Goal: Check status: Check status

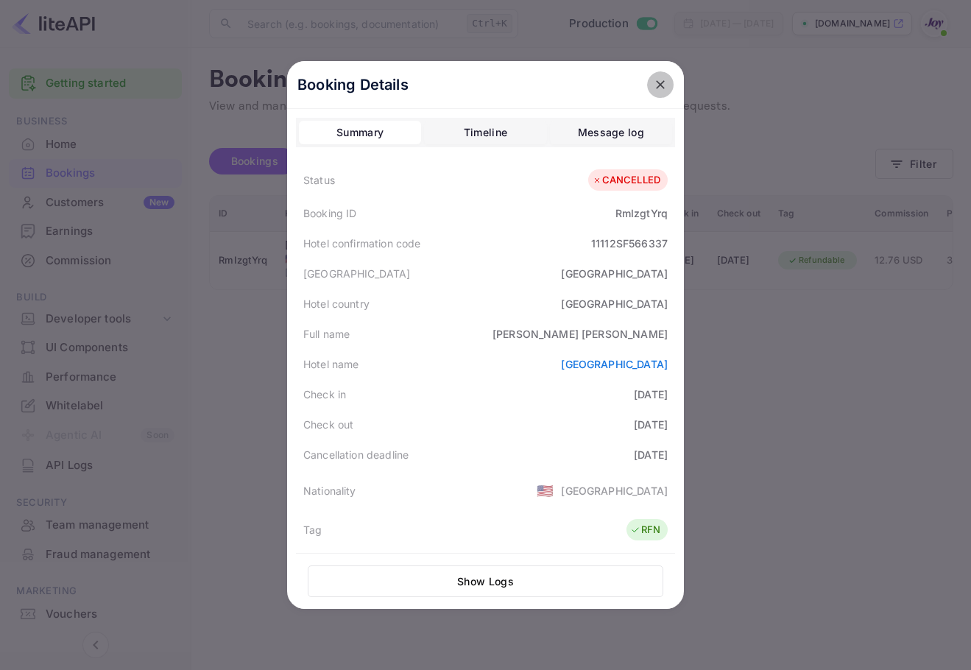
drag, startPoint x: 663, startPoint y: 79, endPoint x: 716, endPoint y: 101, distance: 57.4
click at [664, 78] on button "close" at bounding box center [660, 84] width 26 height 26
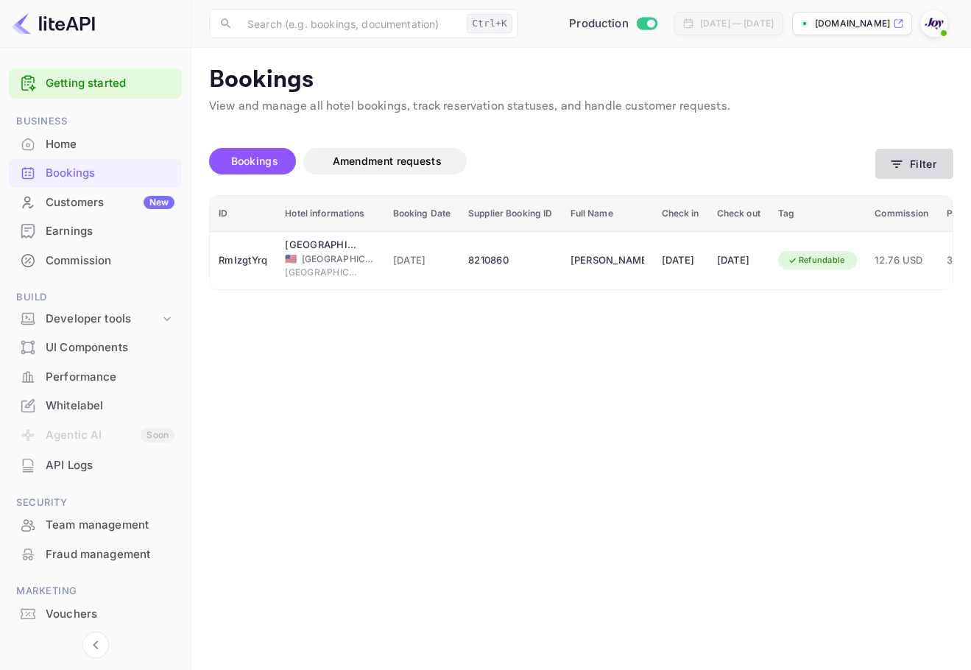
click at [910, 159] on button "Filter" at bounding box center [914, 164] width 78 height 30
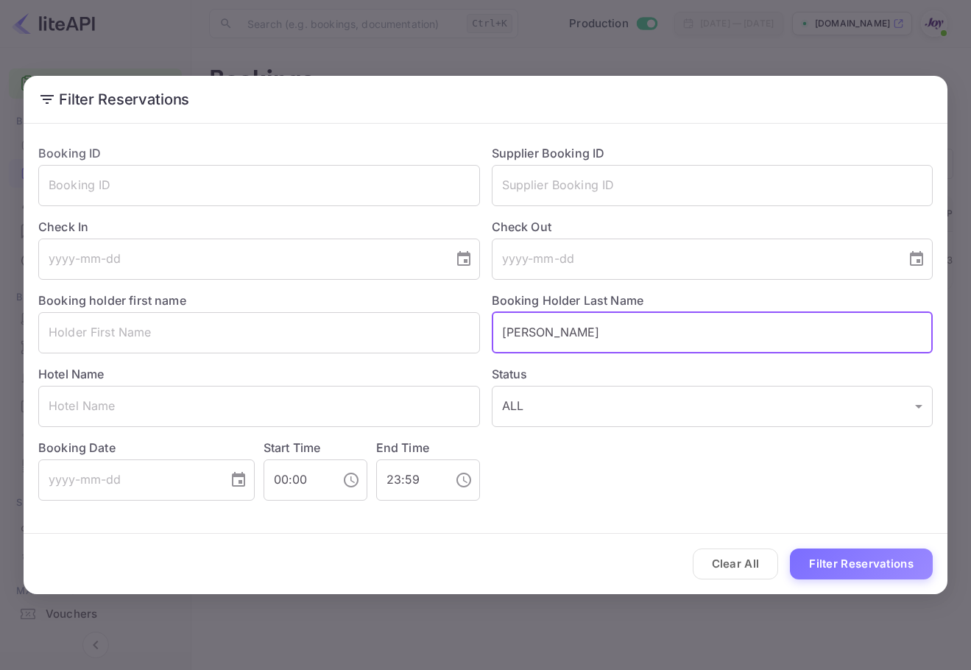
drag, startPoint x: 601, startPoint y: 333, endPoint x: 503, endPoint y: 327, distance: 98.8
click at [503, 329] on input "[PERSON_NAME]" at bounding box center [713, 332] width 442 height 41
paste input "kekuna"
type input "kekuna"
click at [843, 561] on button "Filter Reservations" at bounding box center [861, 564] width 143 height 32
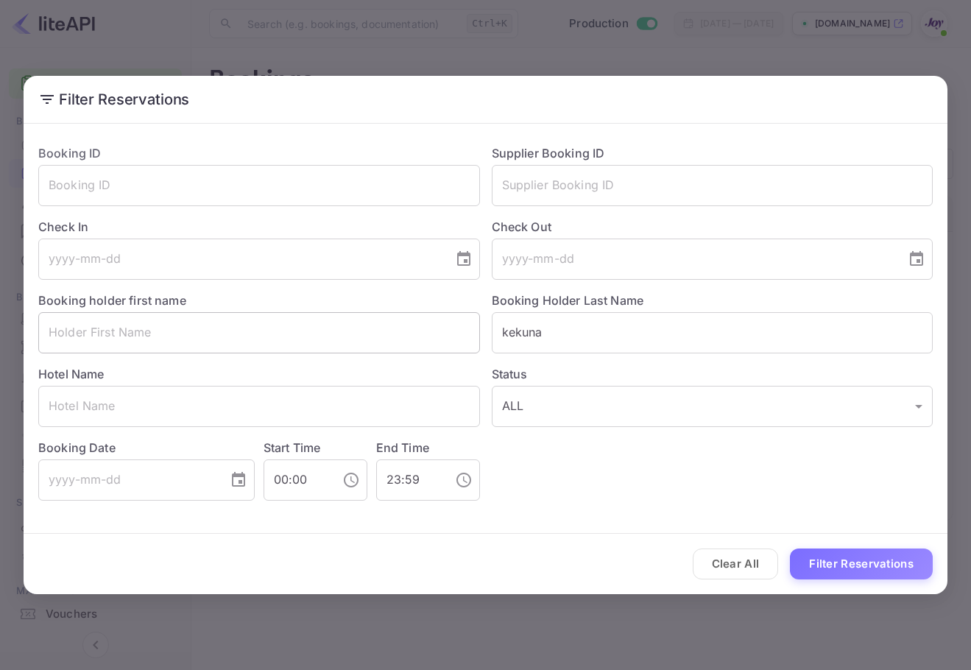
click at [157, 330] on input "text" at bounding box center [259, 332] width 442 height 41
paste input "[PERSON_NAME]"
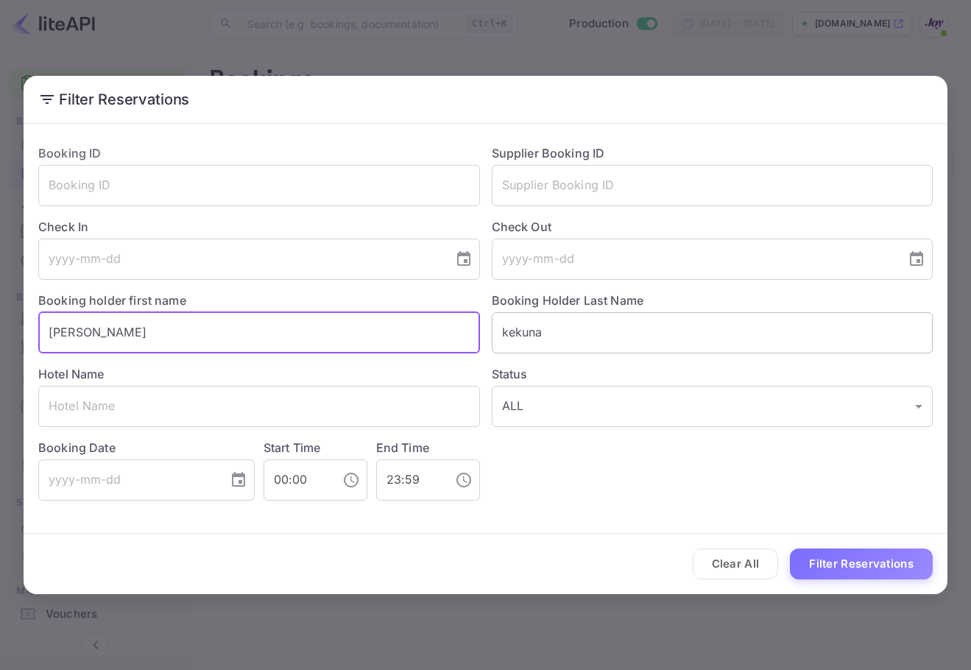
type input "[PERSON_NAME]"
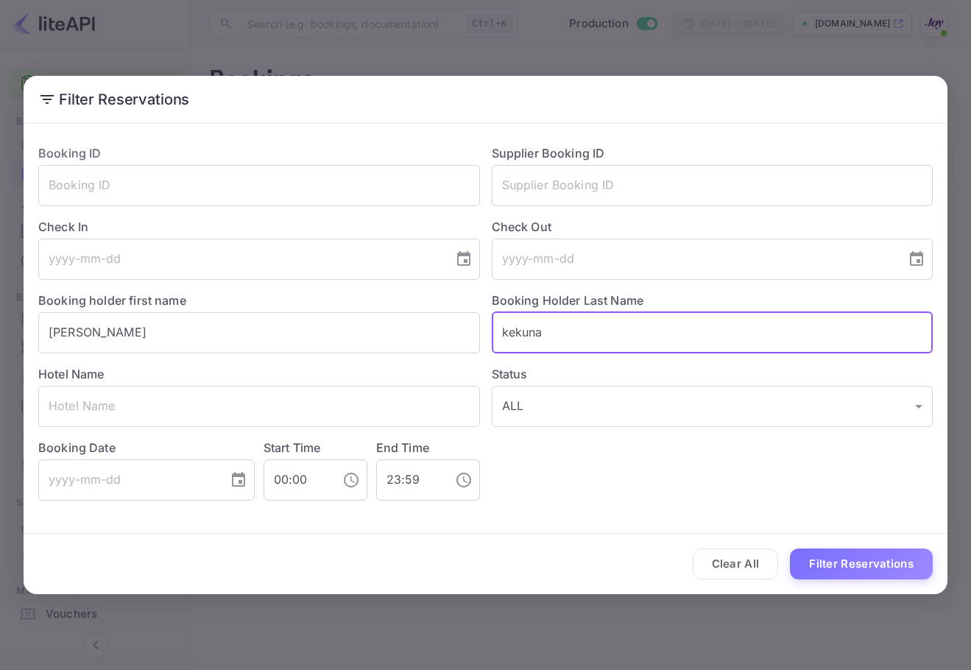
drag, startPoint x: 539, startPoint y: 325, endPoint x: 470, endPoint y: 368, distance: 80.7
click at [340, 313] on div "Booking ID ​ Supplier Booking ID ​ Check In ​ Check Out ​ Booking holder first …" at bounding box center [479, 316] width 906 height 368
click at [846, 556] on button "Filter Reservations" at bounding box center [861, 564] width 143 height 32
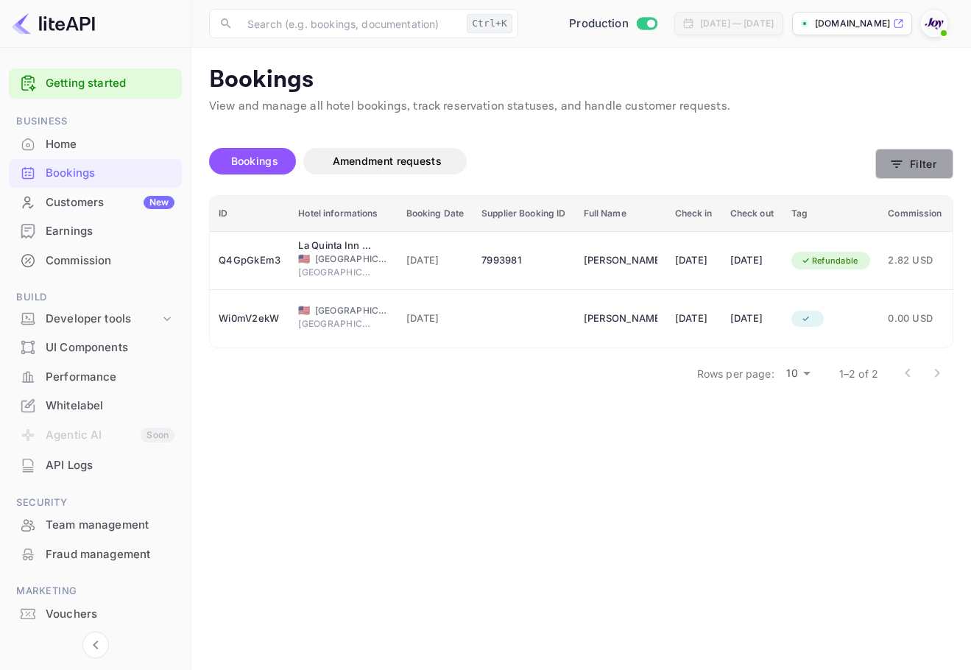
click at [905, 162] on button "Filter" at bounding box center [914, 164] width 78 height 30
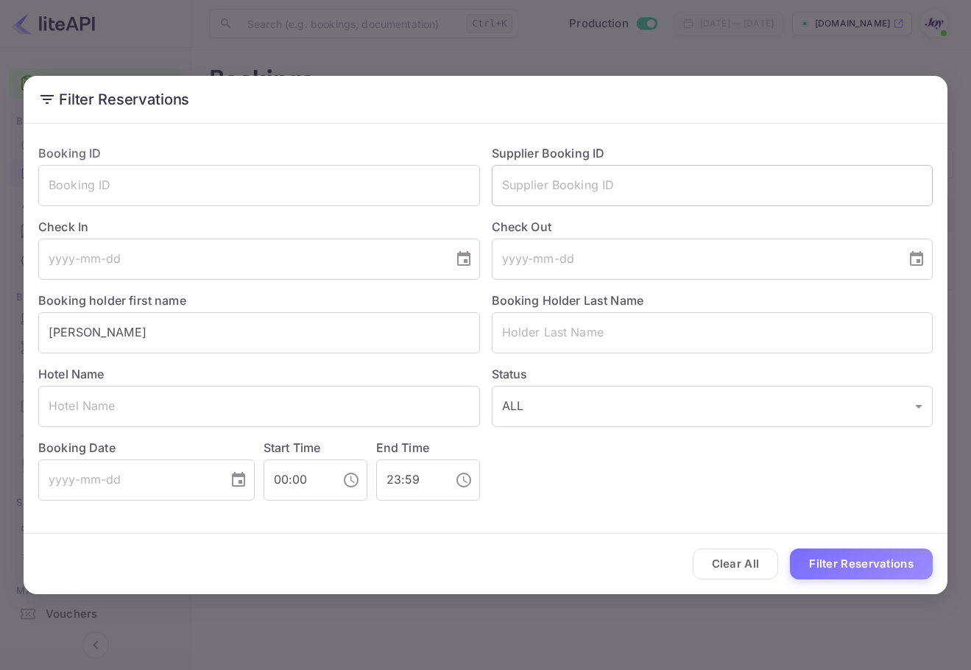
click at [723, 178] on input "text" at bounding box center [713, 185] width 442 height 41
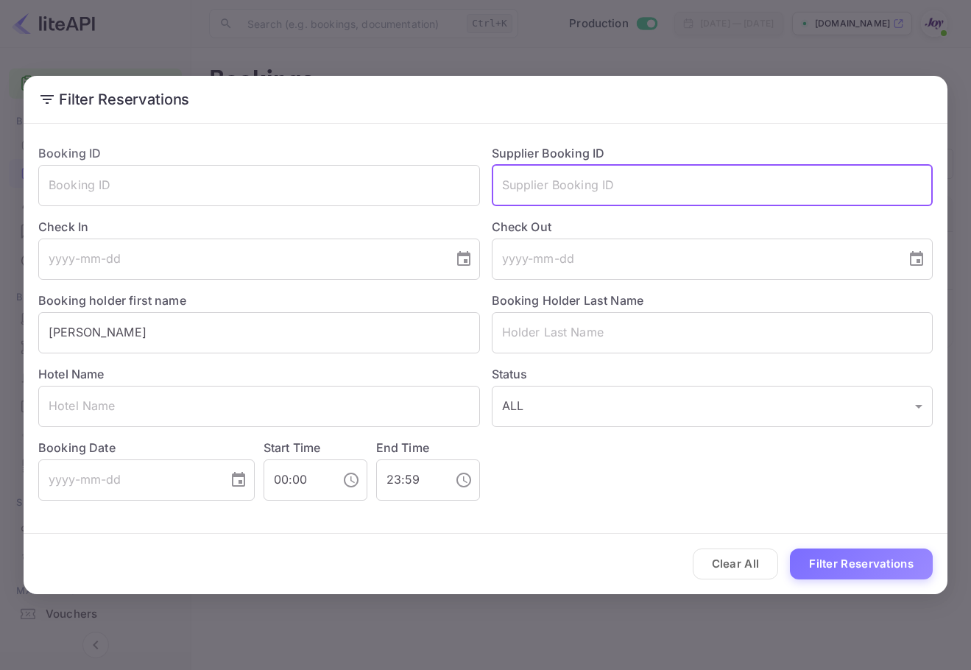
paste input "8314001"
type input "8314001"
click at [860, 558] on button "Filter Reservations" at bounding box center [861, 564] width 143 height 32
drag, startPoint x: 654, startPoint y: 189, endPoint x: 434, endPoint y: 160, distance: 221.9
click at [434, 160] on div "Booking ID ​ Supplier Booking ID 8314001 ​ Check In ​ Check Out ​ Booking holde…" at bounding box center [479, 316] width 906 height 368
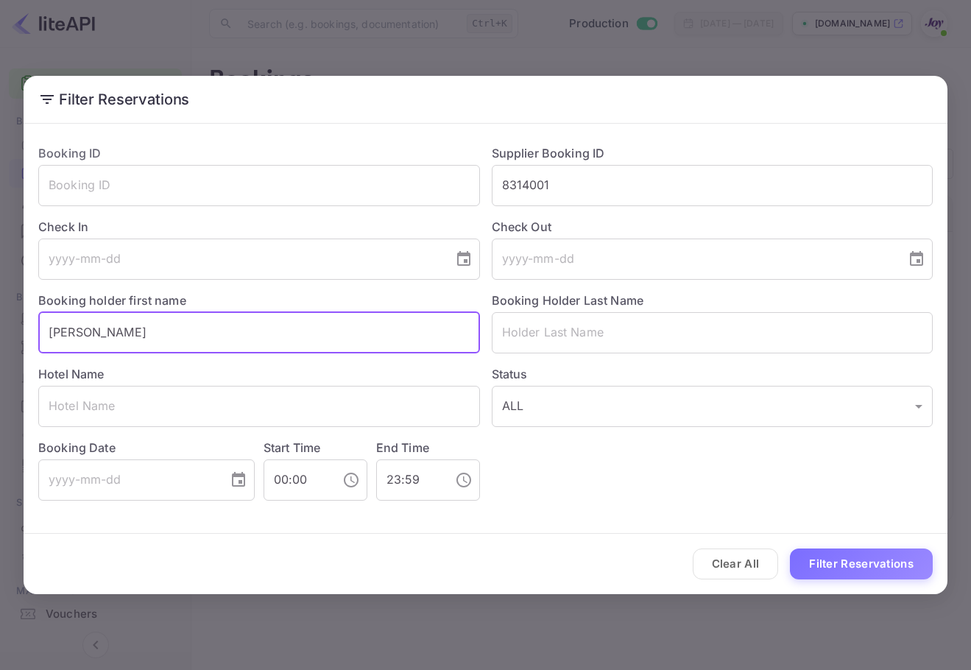
drag, startPoint x: 196, startPoint y: 315, endPoint x: -1, endPoint y: 324, distance: 197.4
click at [0, 324] on html "Getting started Business Home Bookings Customers New Earnings Commission Build …" at bounding box center [485, 335] width 971 height 670
click at [874, 556] on button "Filter Reservations" at bounding box center [861, 564] width 143 height 32
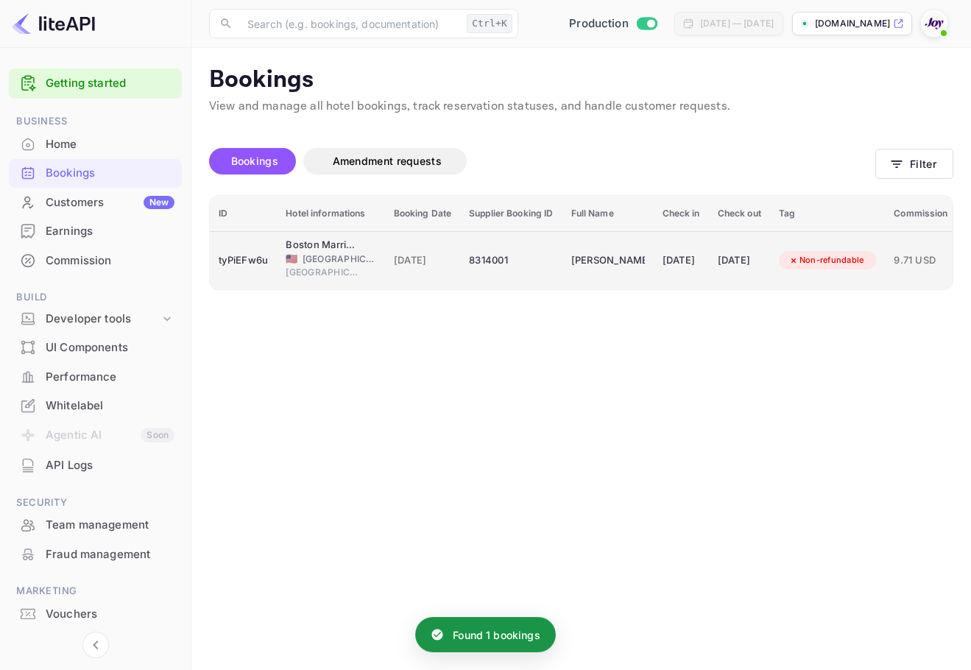
click at [700, 269] on div "[DATE]" at bounding box center [681, 261] width 38 height 24
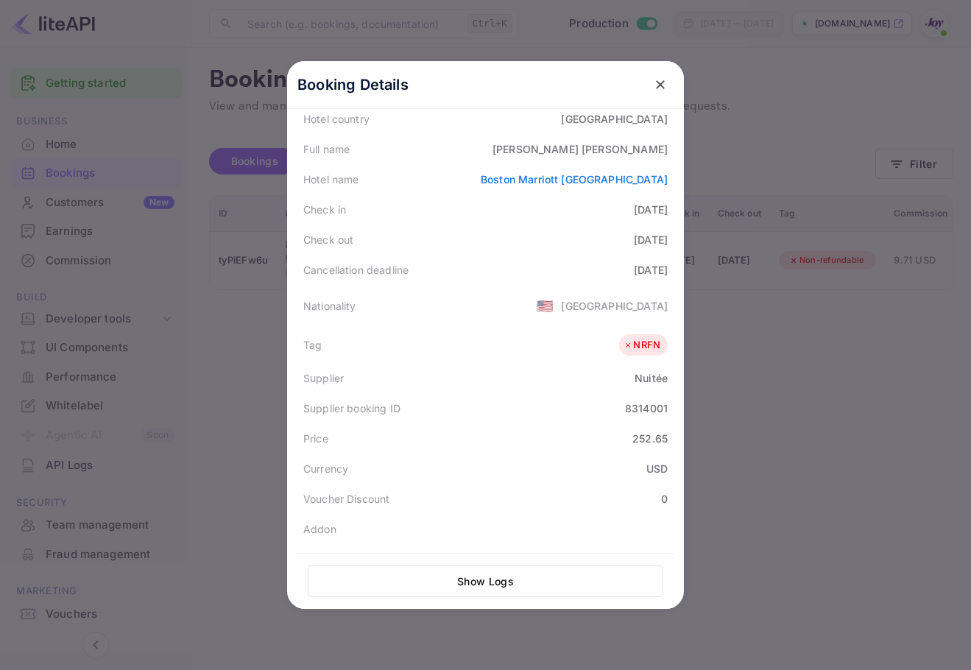
scroll to position [329, 0]
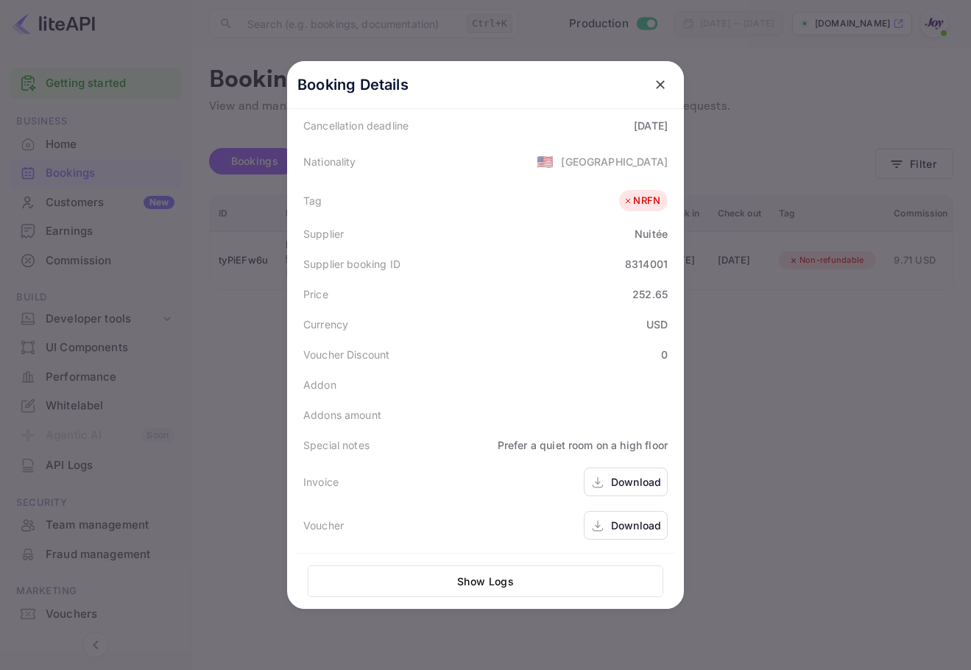
click at [623, 520] on div "Download" at bounding box center [636, 524] width 50 height 15
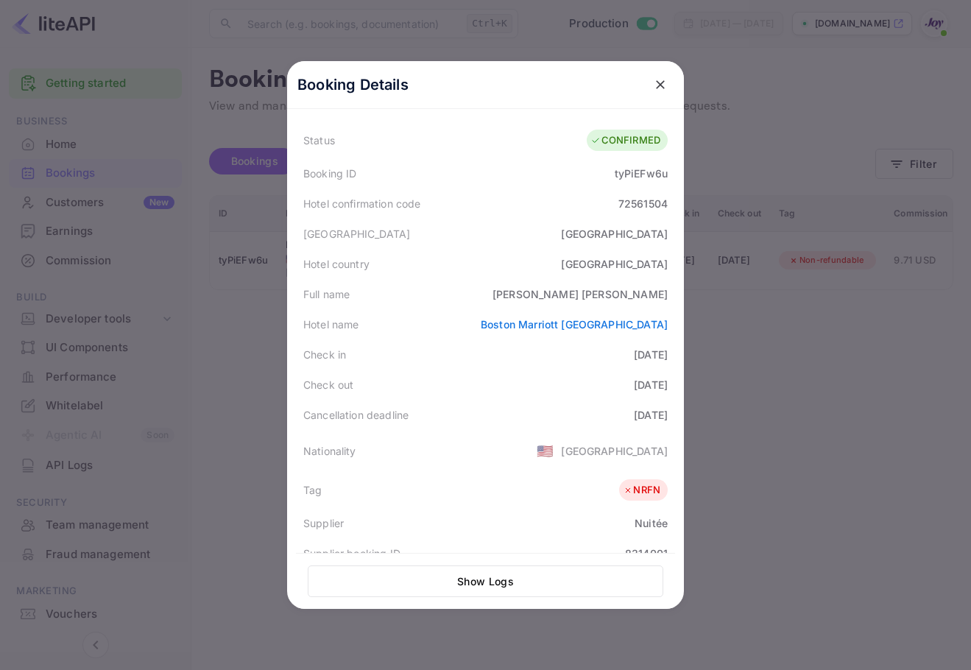
scroll to position [0, 0]
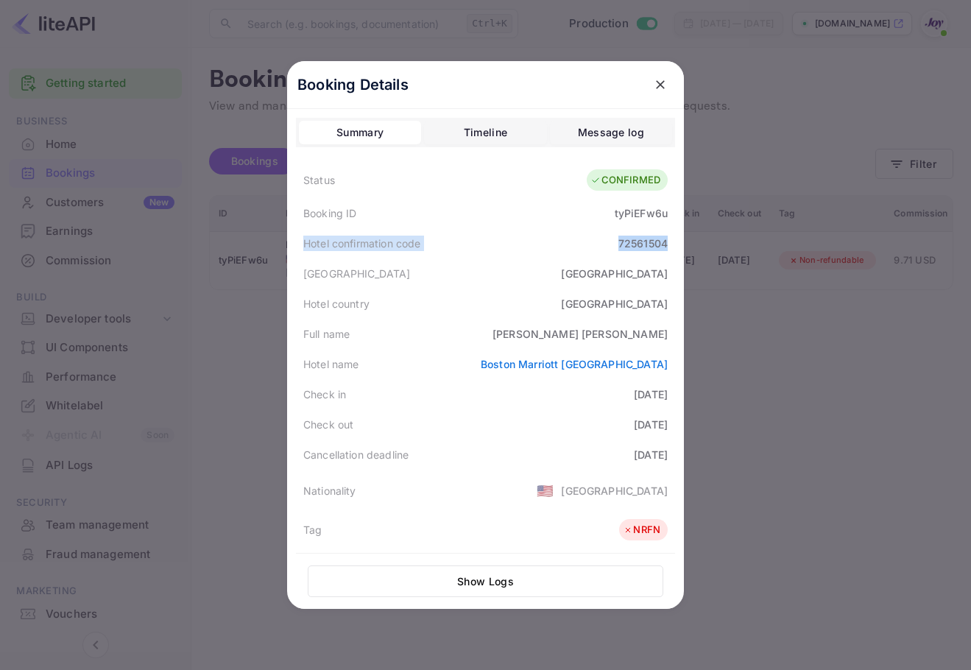
drag, startPoint x: 291, startPoint y: 244, endPoint x: 682, endPoint y: 239, distance: 390.8
click at [682, 239] on div "Booking Details Summary Timeline Message log Status CONFIRMED Booking ID tyPiEF…" at bounding box center [485, 335] width 397 height 548
copy div "Hotel confirmation code 72561504"
drag, startPoint x: 520, startPoint y: 364, endPoint x: 660, endPoint y: 368, distance: 140.6
click at [660, 368] on div "Hotel name [GEOGRAPHIC_DATA]" at bounding box center [485, 364] width 379 height 30
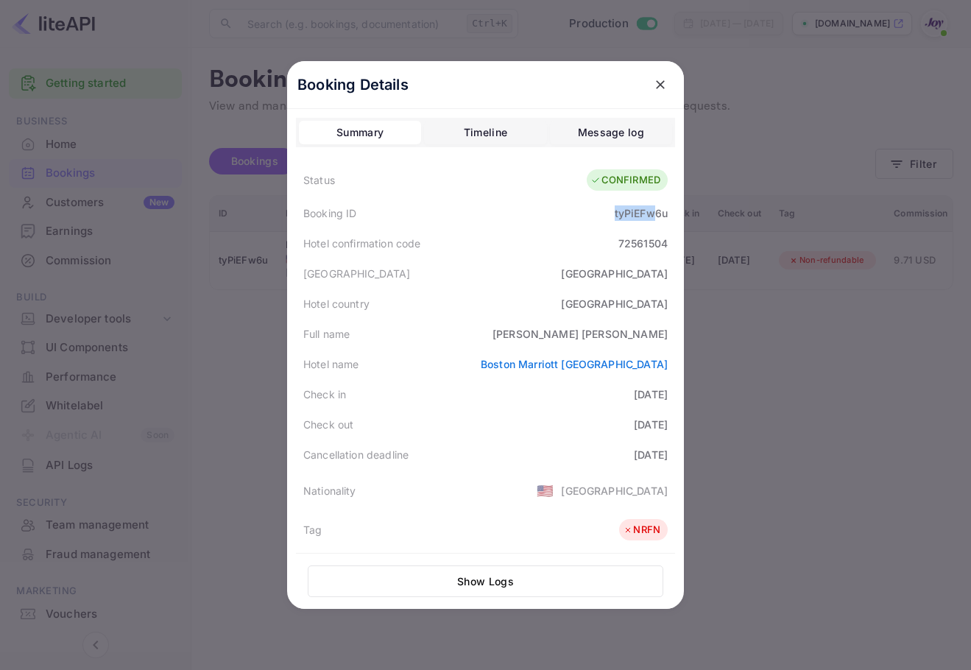
drag, startPoint x: 603, startPoint y: 217, endPoint x: 649, endPoint y: 219, distance: 45.6
click at [649, 219] on div "Booking ID tyPiEFw6u" at bounding box center [485, 213] width 379 height 30
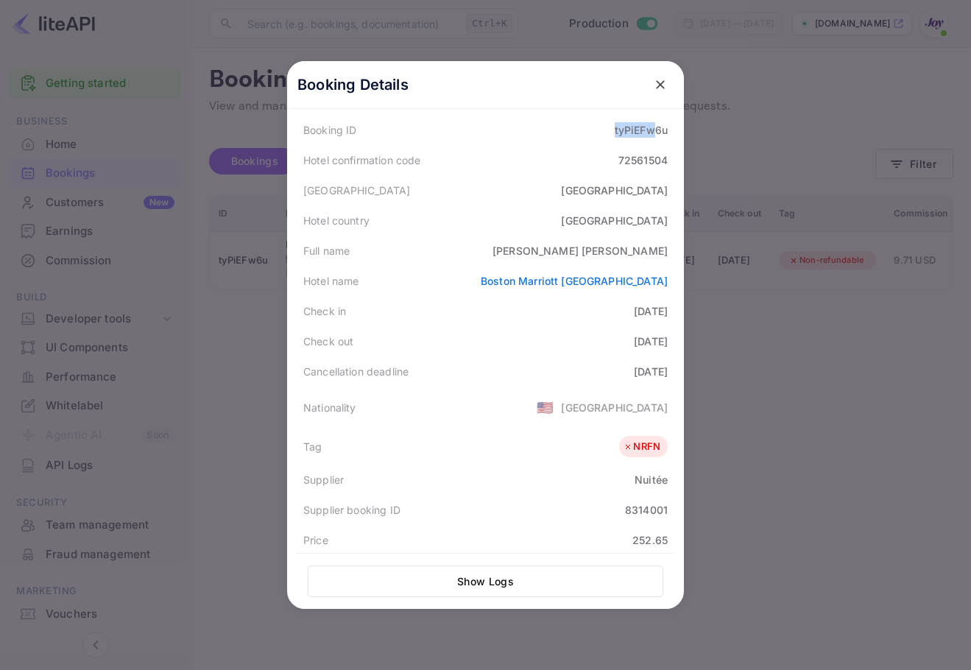
scroll to position [35, 0]
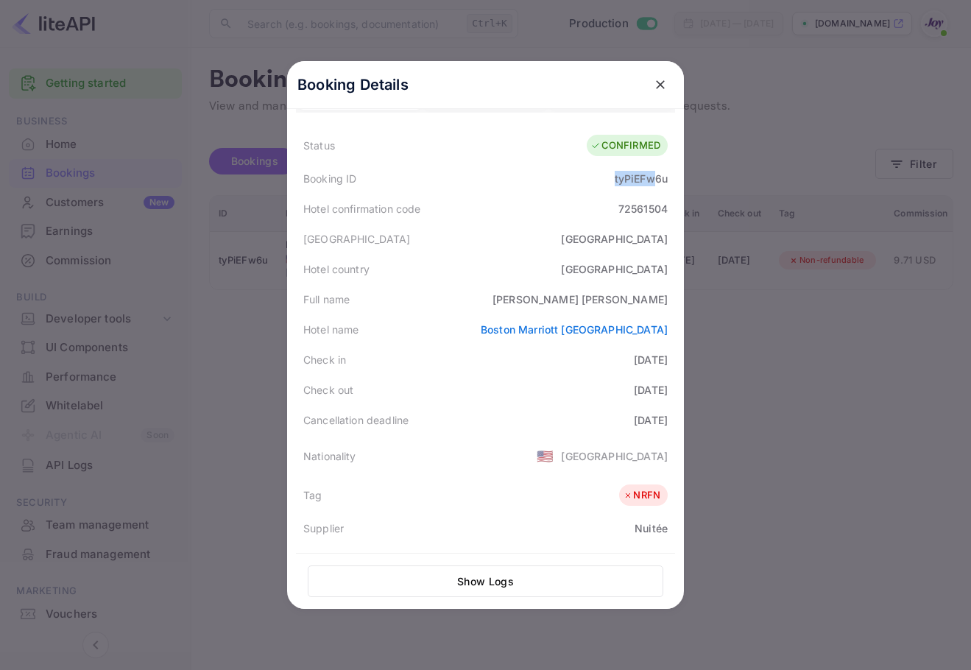
click at [663, 85] on button "close" at bounding box center [660, 84] width 26 height 26
